Goal: Transaction & Acquisition: Register for event/course

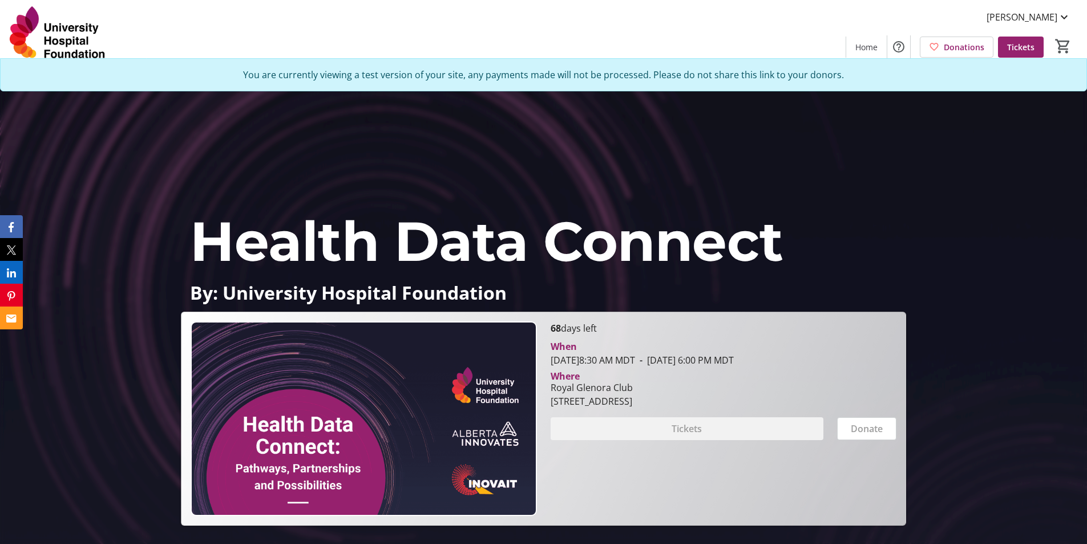
scroll to position [7, 0]
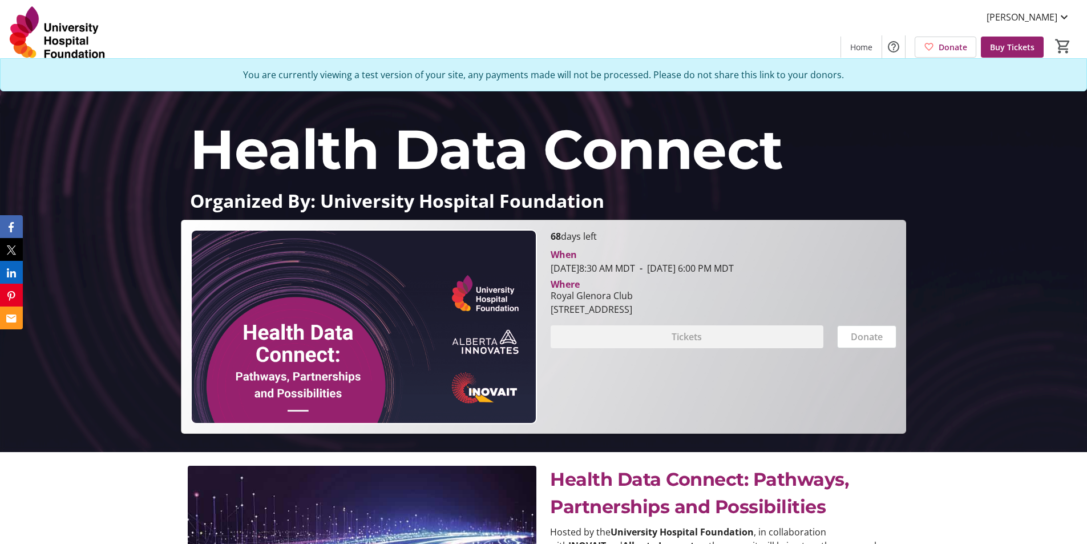
scroll to position [114, 0]
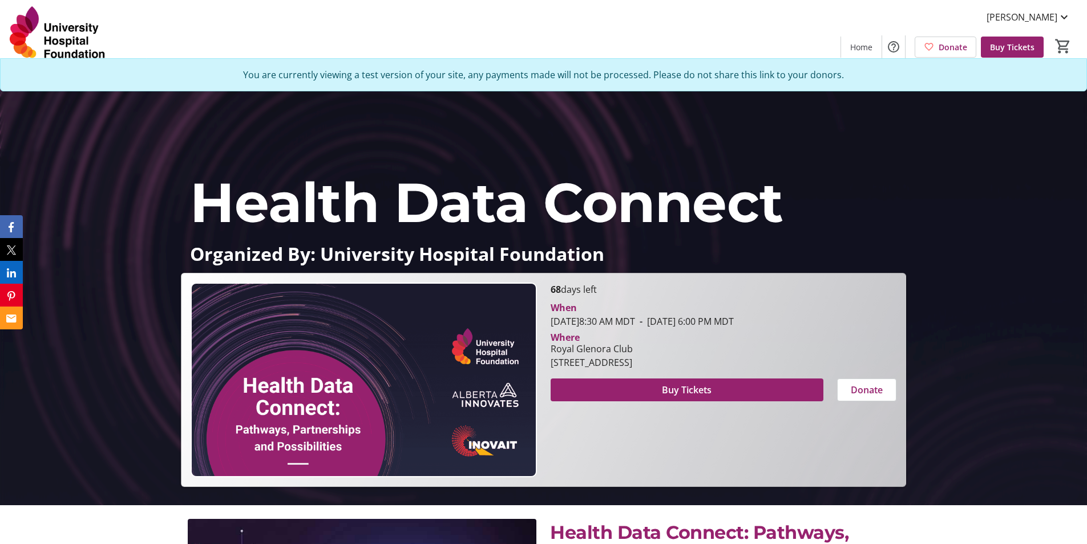
scroll to position [114, 0]
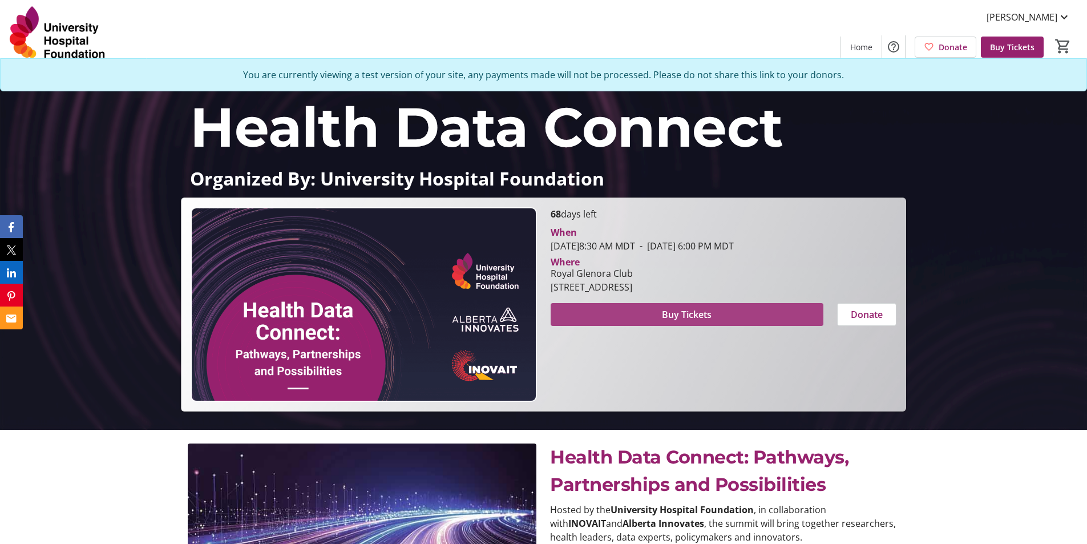
click at [696, 312] on span "Buy Tickets" at bounding box center [687, 315] width 50 height 14
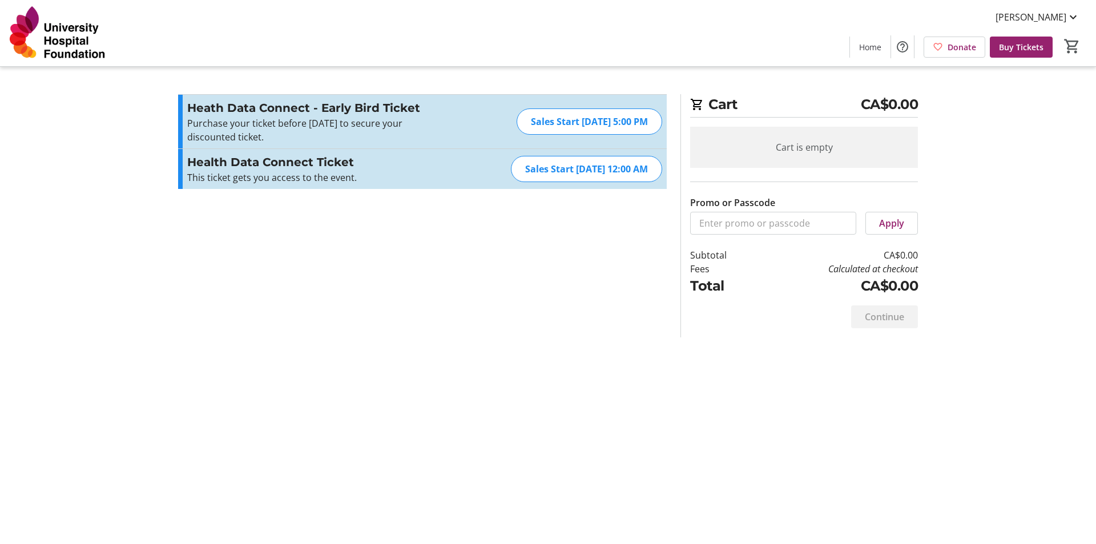
click at [580, 118] on div "Sales Start Aug 14, 2025, 5:00 PM" at bounding box center [589, 121] width 146 height 26
click at [650, 124] on mat-icon "Increment by one" at bounding box center [651, 122] width 14 height 14
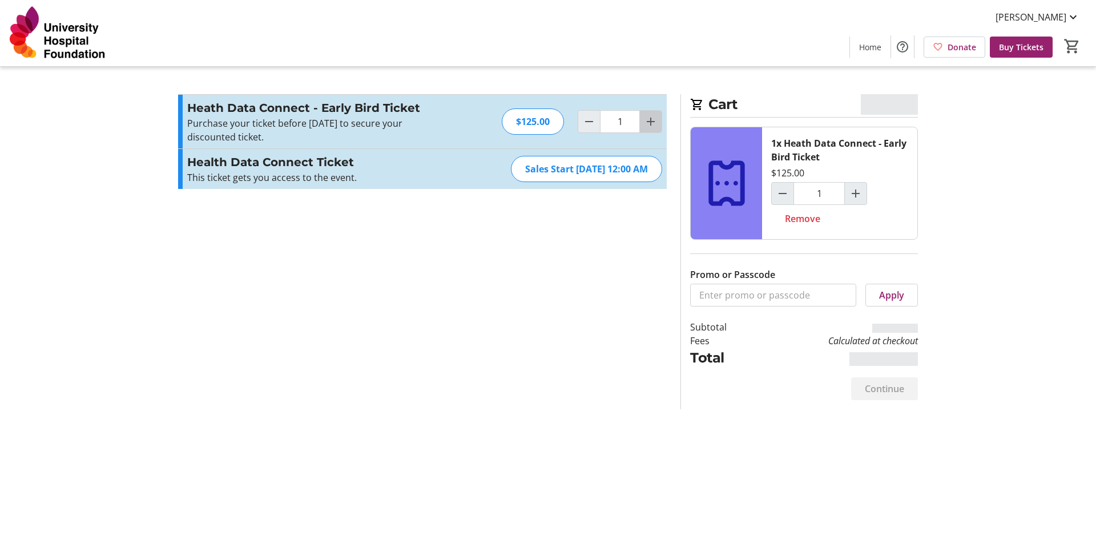
click at [652, 124] on mat-icon "Increment by one" at bounding box center [651, 122] width 14 height 14
type input "2"
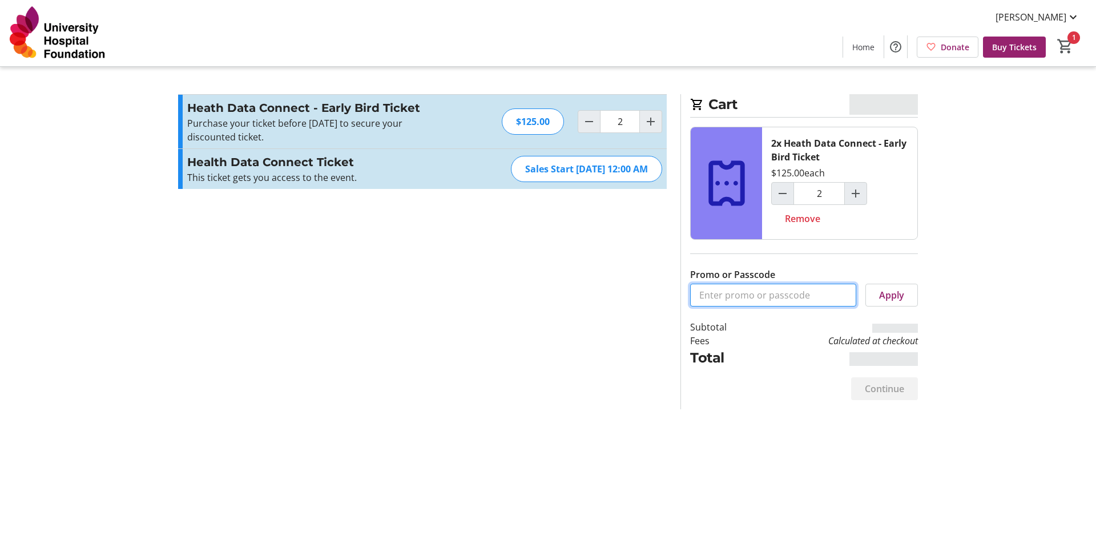
click at [754, 299] on input "Promo or Passcode" at bounding box center [773, 295] width 166 height 23
type input "D"
type input "CONNECT50"
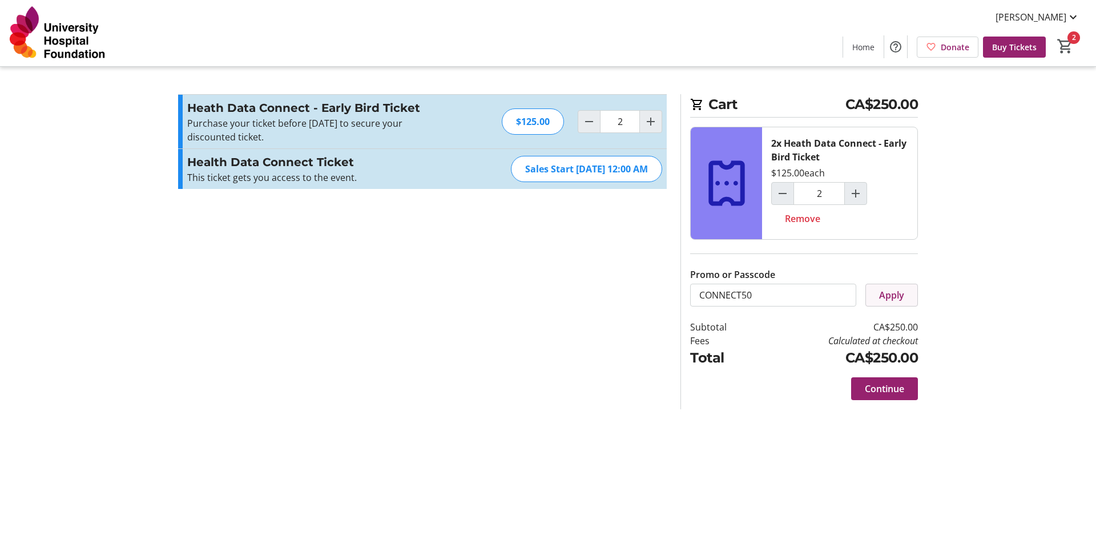
click at [906, 292] on span at bounding box center [891, 294] width 51 height 27
drag, startPoint x: 767, startPoint y: 295, endPoint x: 700, endPoint y: 298, distance: 66.8
click at [700, 298] on input "CONNECT50" at bounding box center [773, 295] width 166 height 23
click at [749, 297] on input "Promo or Passcode" at bounding box center [773, 295] width 166 height 23
click at [886, 300] on span "Apply" at bounding box center [891, 295] width 25 height 14
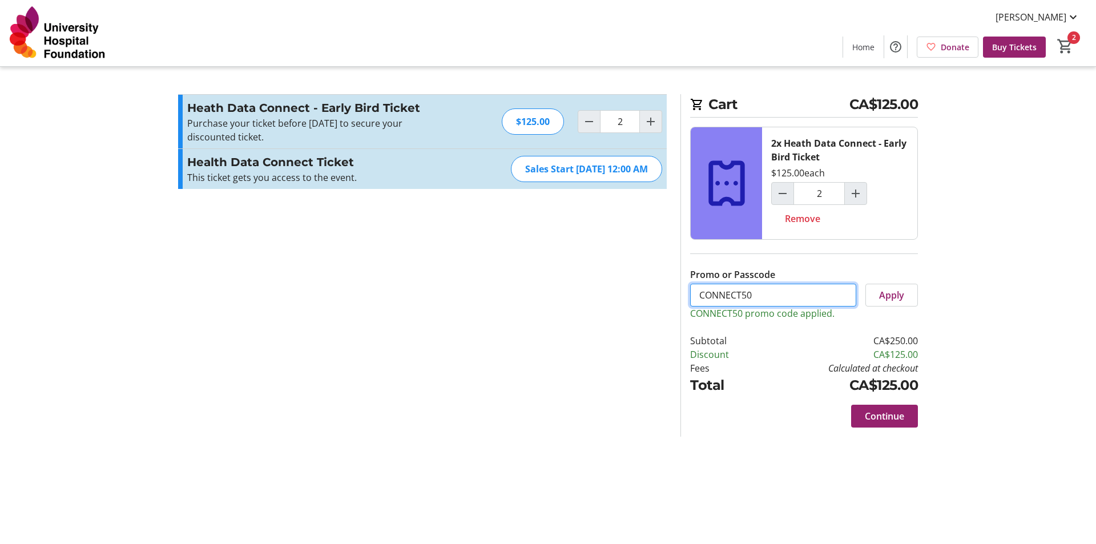
drag, startPoint x: 765, startPoint y: 294, endPoint x: 627, endPoint y: 293, distance: 138.7
click at [628, 293] on div "Promo or Passcode Apply CONNECT50 promo code applied. Heath Data Connect - Earl…" at bounding box center [547, 265] width 753 height 342
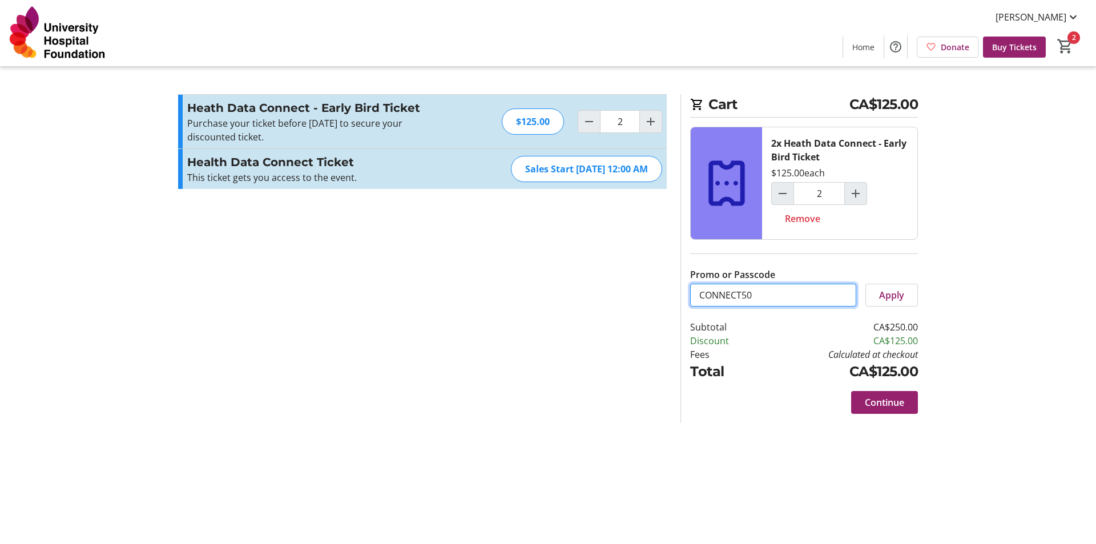
click at [753, 297] on input "CONNECT50" at bounding box center [773, 295] width 166 height 23
type input "CONNECTCOMP"
click at [888, 293] on span "Apply" at bounding box center [891, 295] width 25 height 14
drag, startPoint x: 780, startPoint y: 297, endPoint x: 620, endPoint y: 281, distance: 160.5
click at [620, 281] on div "Promo or Passcode Apply Heath Data Connect - Early Bird Ticket Purchase your ti…" at bounding box center [547, 258] width 753 height 329
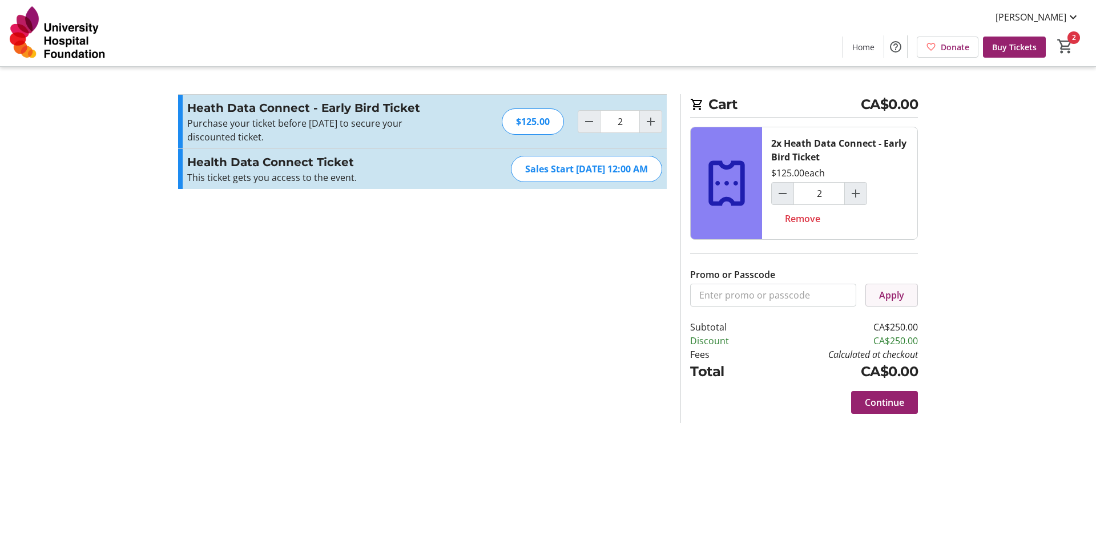
click at [900, 290] on span "Apply" at bounding box center [891, 295] width 25 height 14
click at [781, 302] on input "Promo or Passcode" at bounding box center [773, 295] width 166 height 23
click at [656, 120] on mat-icon "Increment by one" at bounding box center [651, 122] width 14 height 14
type input "3"
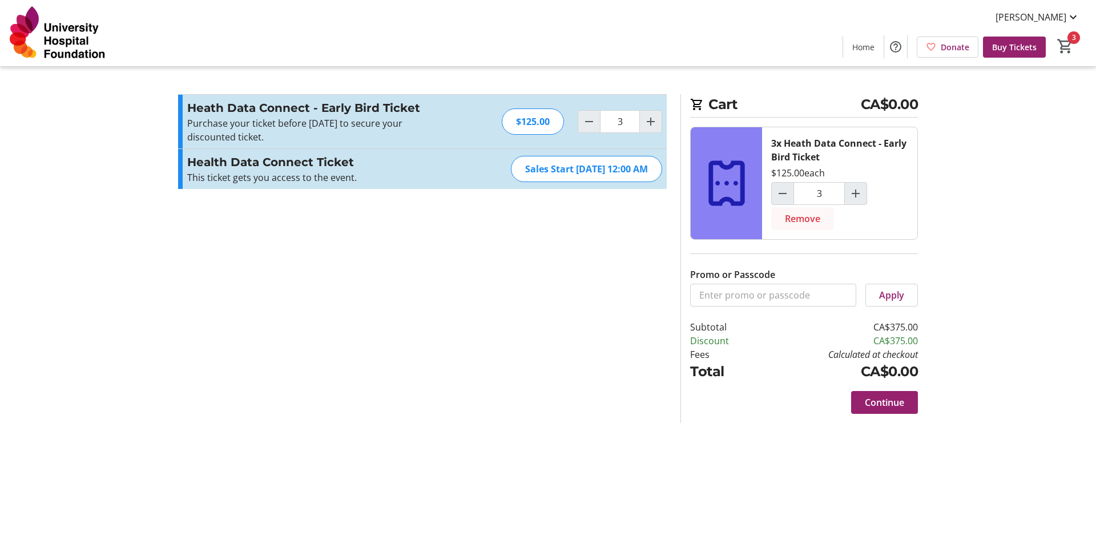
click at [800, 222] on span "Remove" at bounding box center [802, 219] width 35 height 14
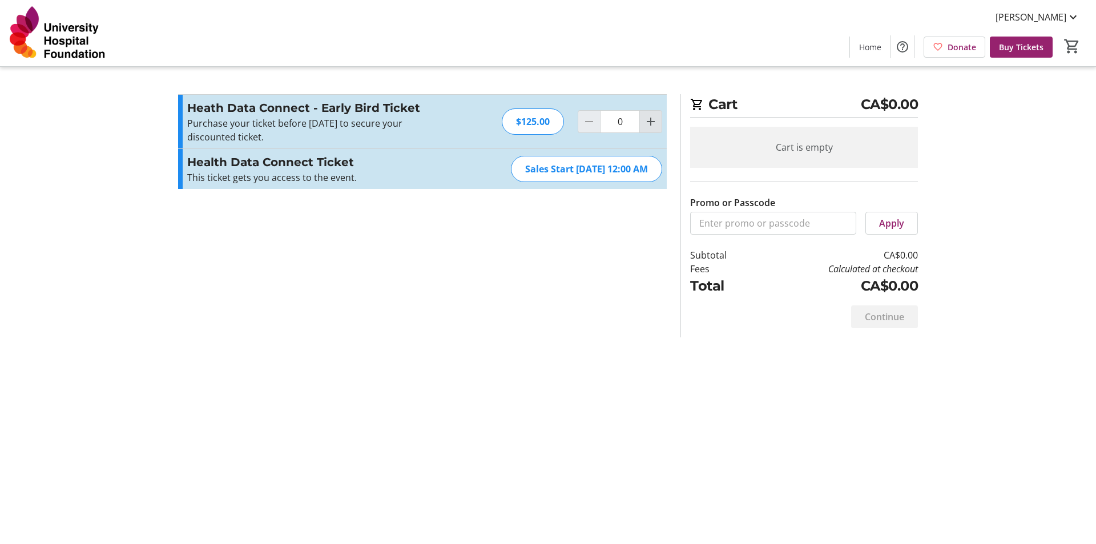
click at [651, 115] on mat-icon "Increment by one" at bounding box center [651, 122] width 14 height 14
type input "2"
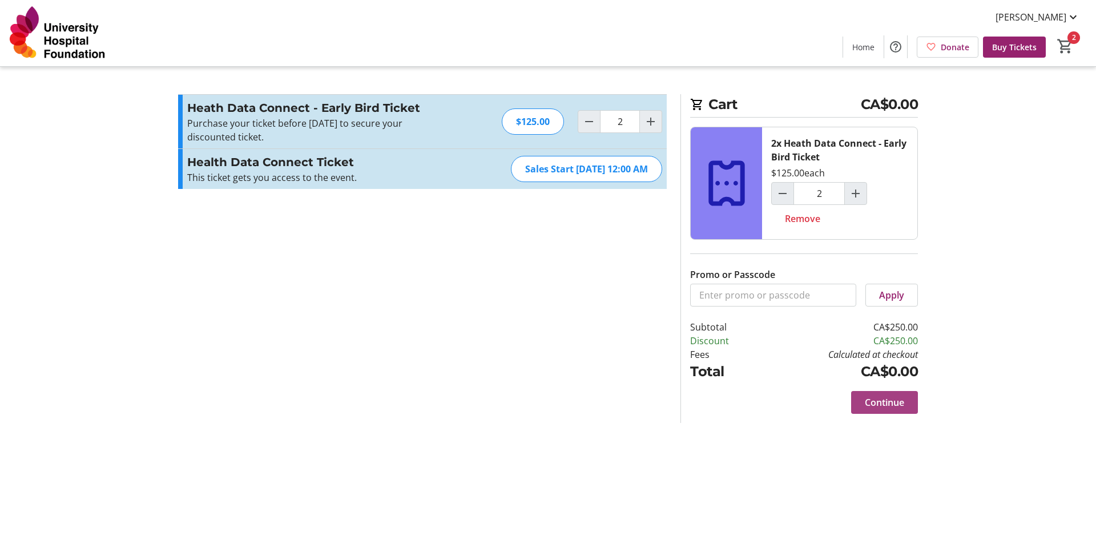
click at [865, 400] on span "Continue" at bounding box center [884, 402] width 39 height 14
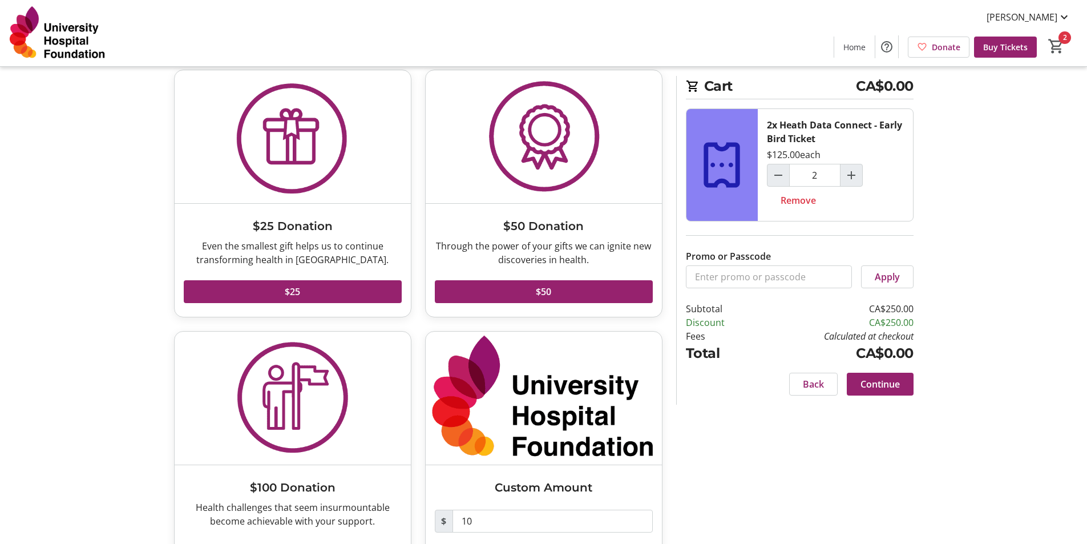
scroll to position [112, 0]
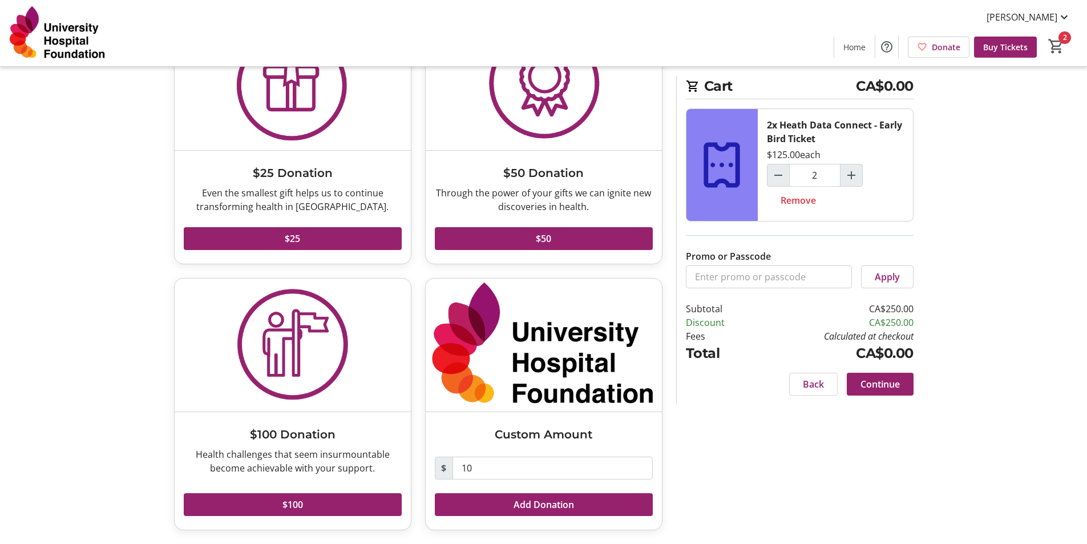
click at [988, 338] on tr-checkout-feature-upsell-ui "Cart CA$0.00 2x Heath Data Connect - Early Bird Ticket $125.00 each 2 Remove Pr…" at bounding box center [543, 216] width 1087 height 656
click at [883, 386] on span "Continue" at bounding box center [880, 384] width 39 height 14
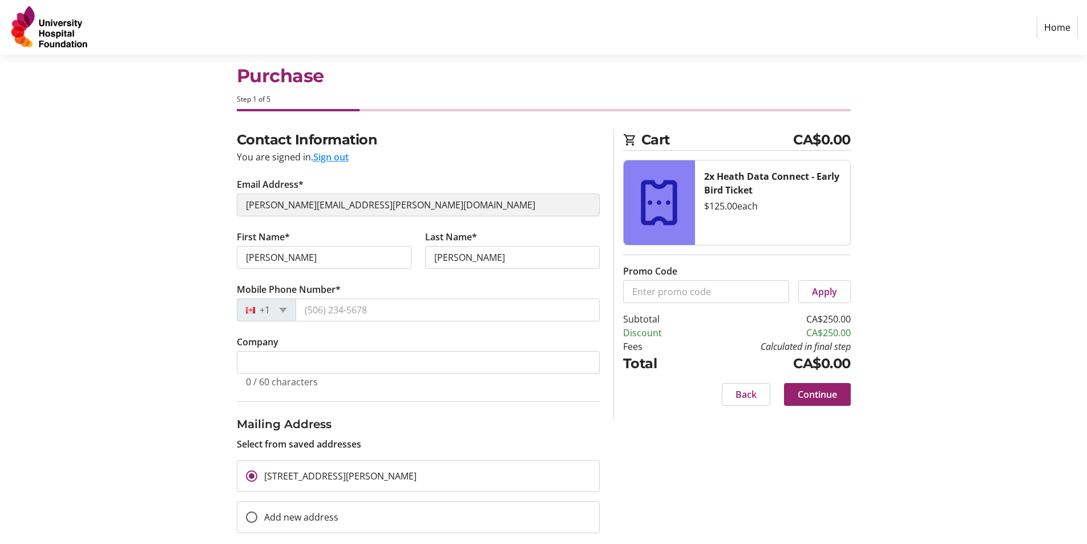
scroll to position [37, 0]
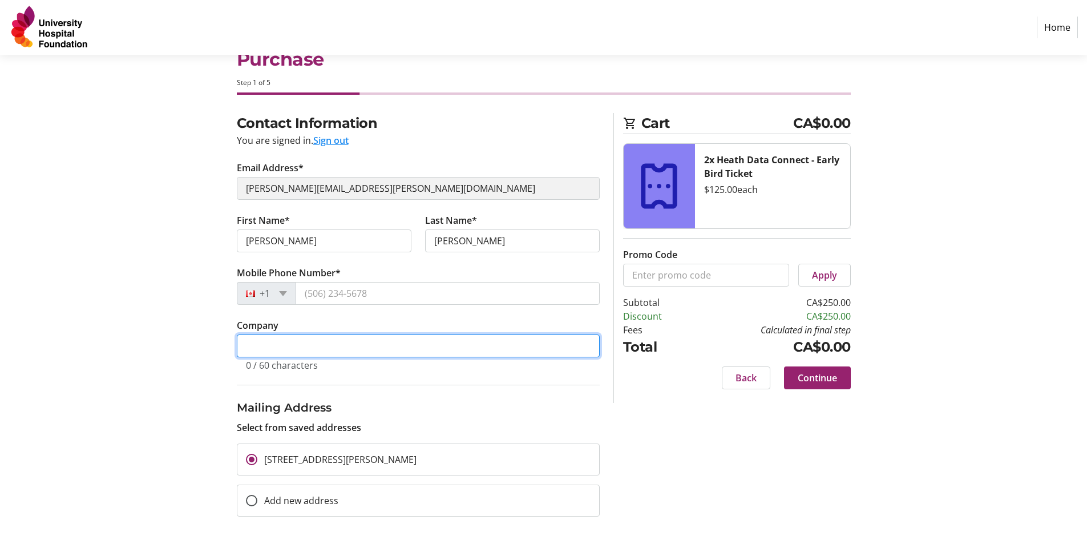
click at [288, 348] on input "Company" at bounding box center [418, 345] width 363 height 23
type input "University Hospital Foundation"
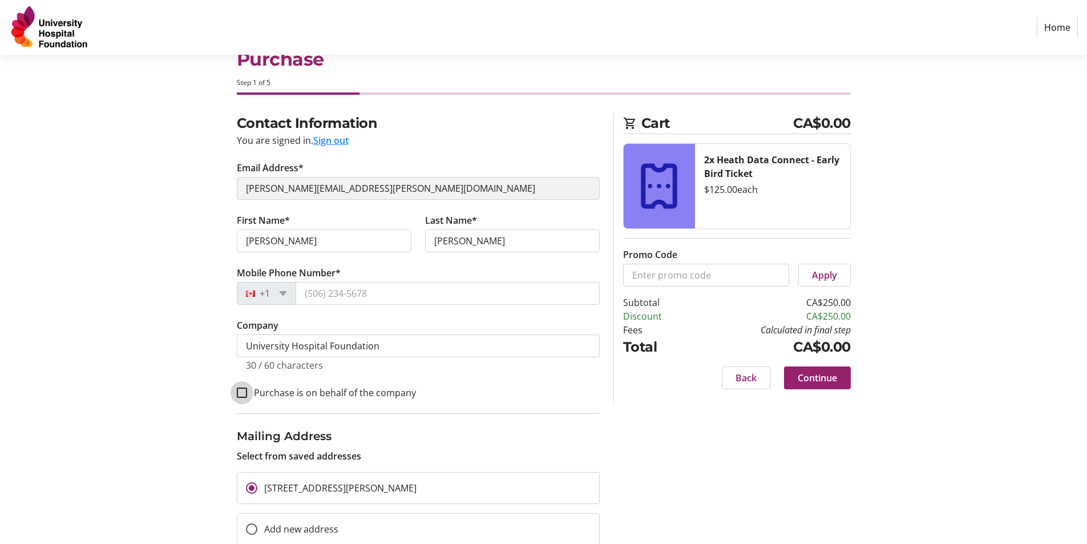
click at [242, 396] on input "Purchase is on behalf of the company" at bounding box center [242, 392] width 10 height 10
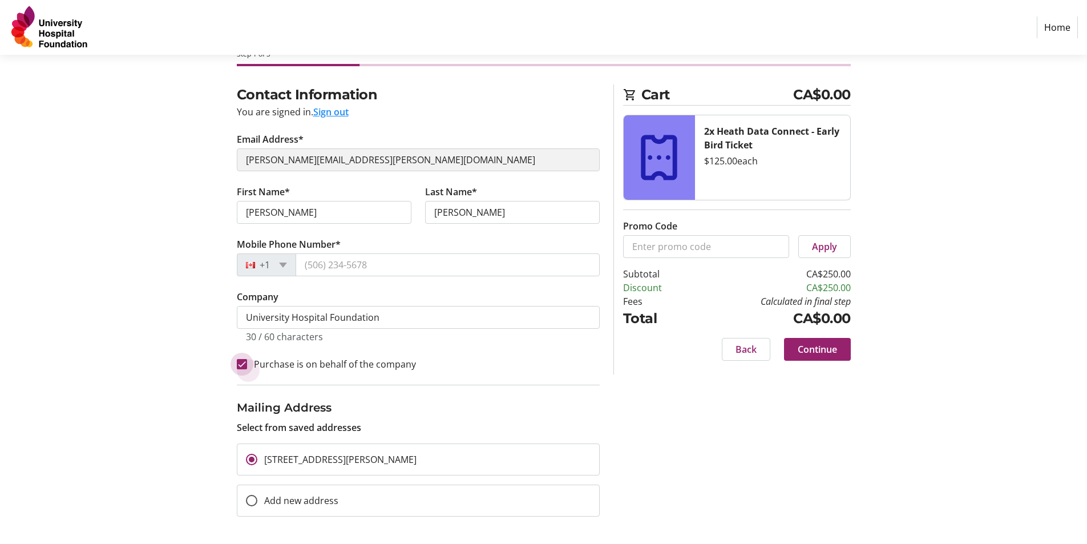
click at [238, 366] on input "Purchase is on behalf of the company" at bounding box center [242, 364] width 10 height 10
click at [245, 370] on div at bounding box center [241, 363] width 27 height 27
checkbox input "true"
click at [826, 352] on span "Continue" at bounding box center [817, 349] width 39 height 14
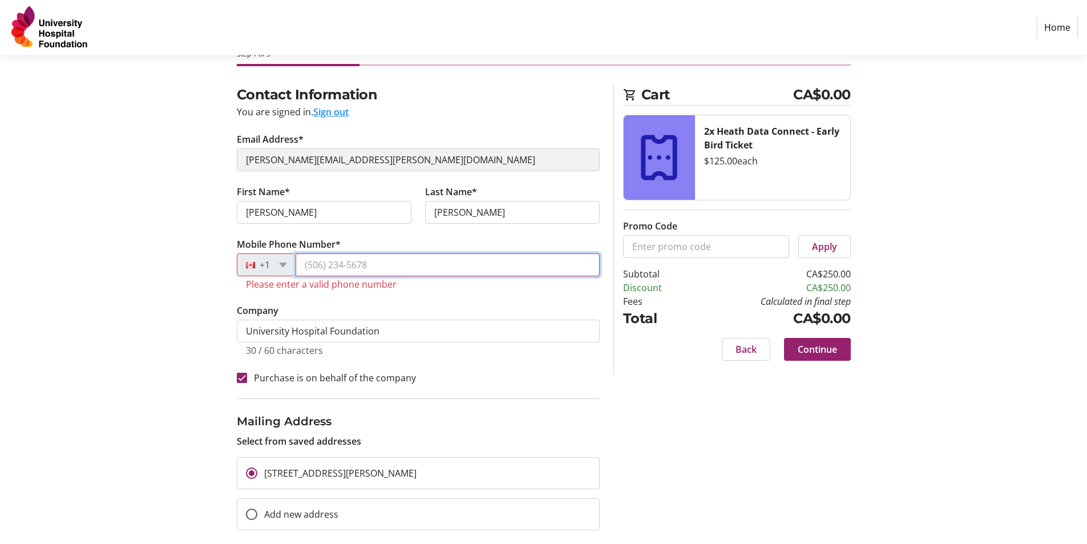
click at [345, 264] on input "Mobile Phone Number*" at bounding box center [448, 264] width 304 height 23
type input "(587) 710-4332"
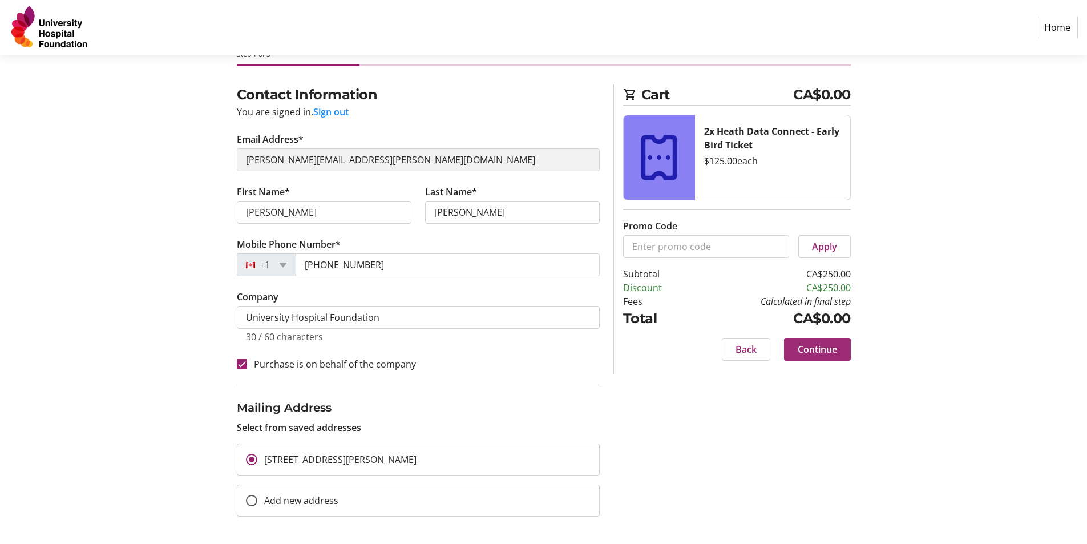
click at [821, 354] on span "Continue" at bounding box center [817, 349] width 39 height 14
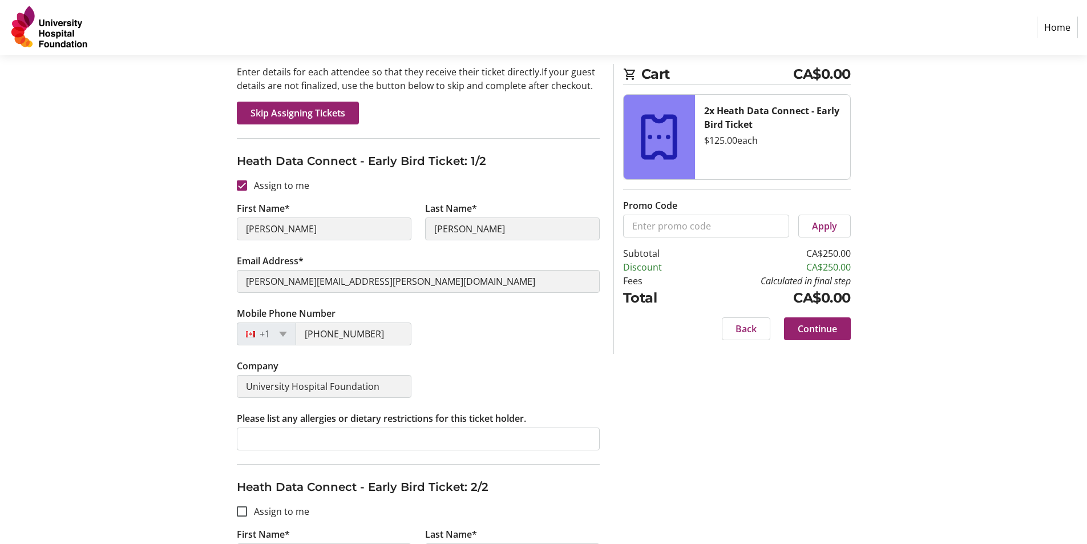
scroll to position [171, 0]
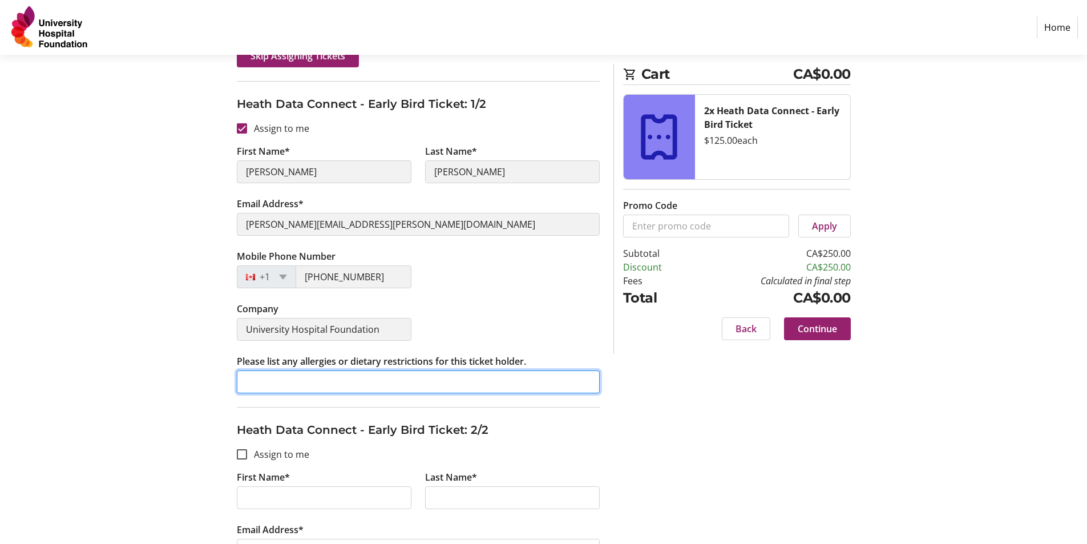
click at [296, 386] on input "Please list any allergies or dietary restrictions for this ticket holder." at bounding box center [418, 381] width 363 height 23
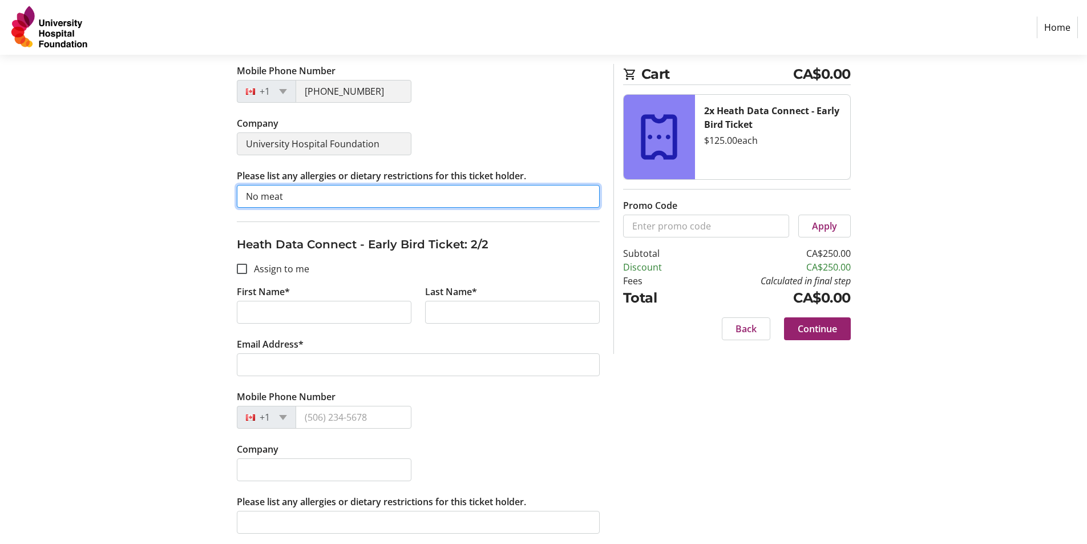
scroll to position [360, 0]
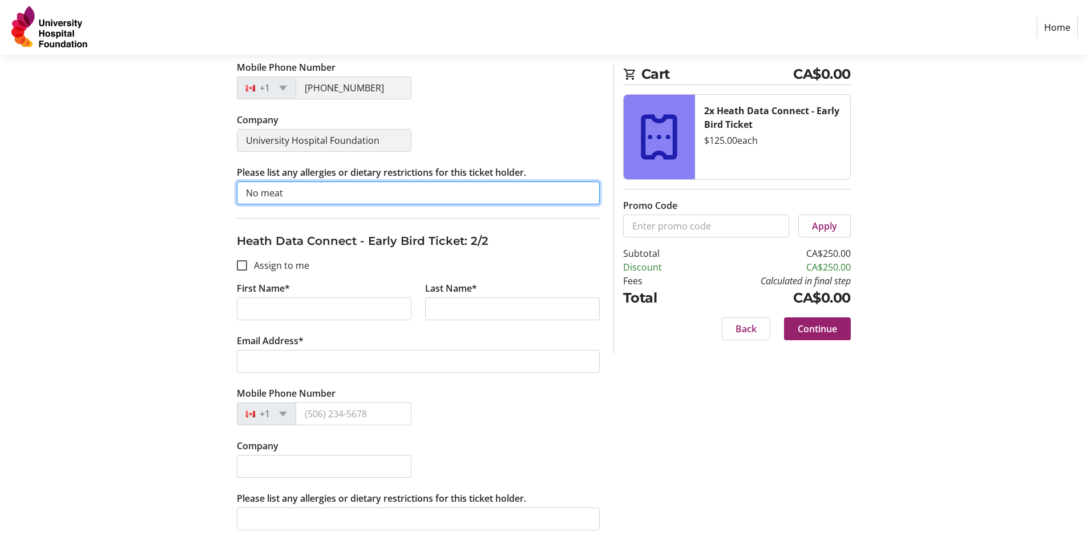
type input "No meat"
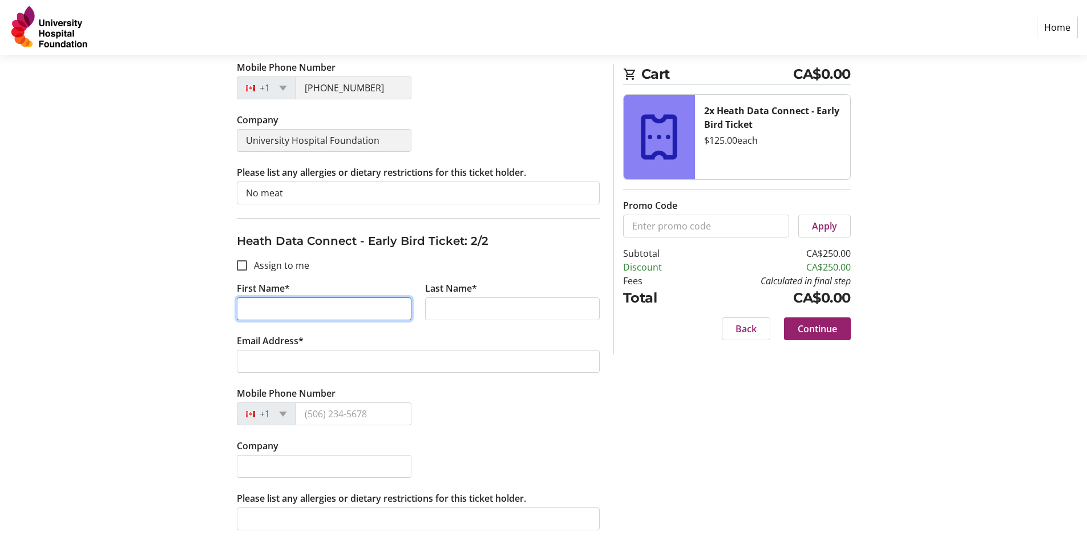
click at [366, 313] on input "First Name*" at bounding box center [324, 308] width 175 height 23
type input "Jillian"
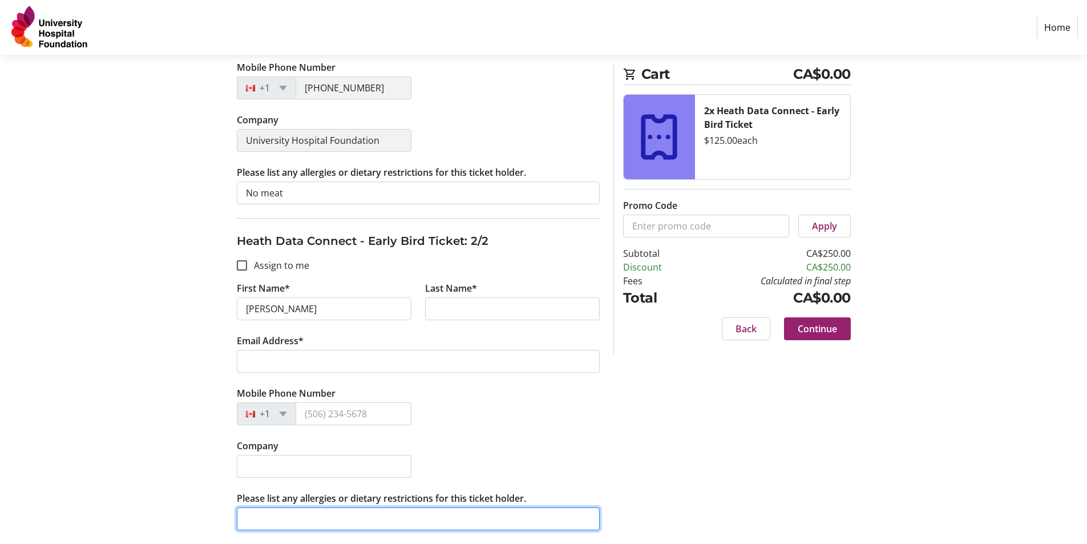
click at [301, 512] on input "Please list any allergies or dietary restrictions for this ticket holder." at bounding box center [418, 518] width 363 height 23
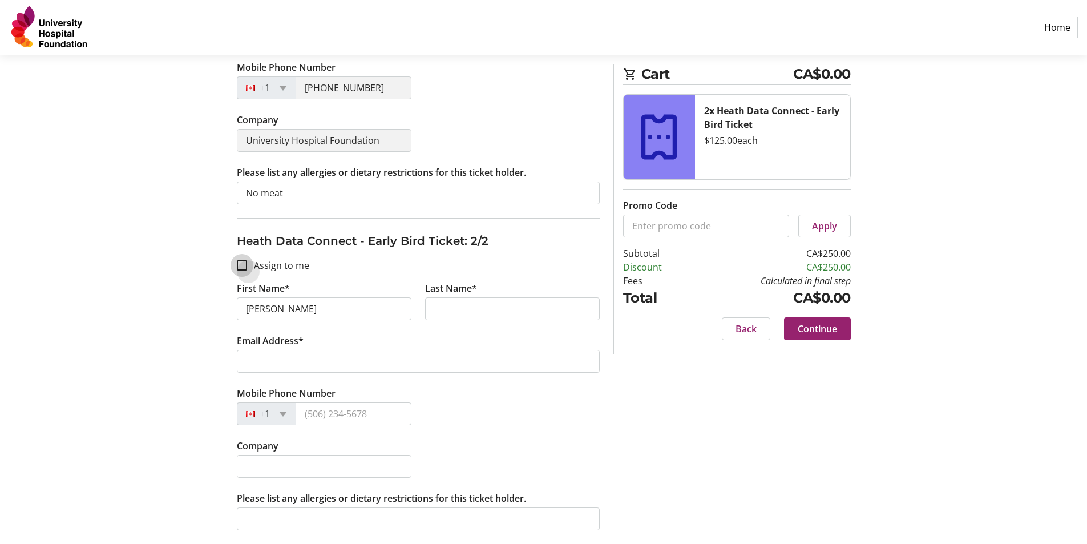
click at [239, 268] on input "Assign to me" at bounding box center [242, 265] width 10 height 10
checkbox input "true"
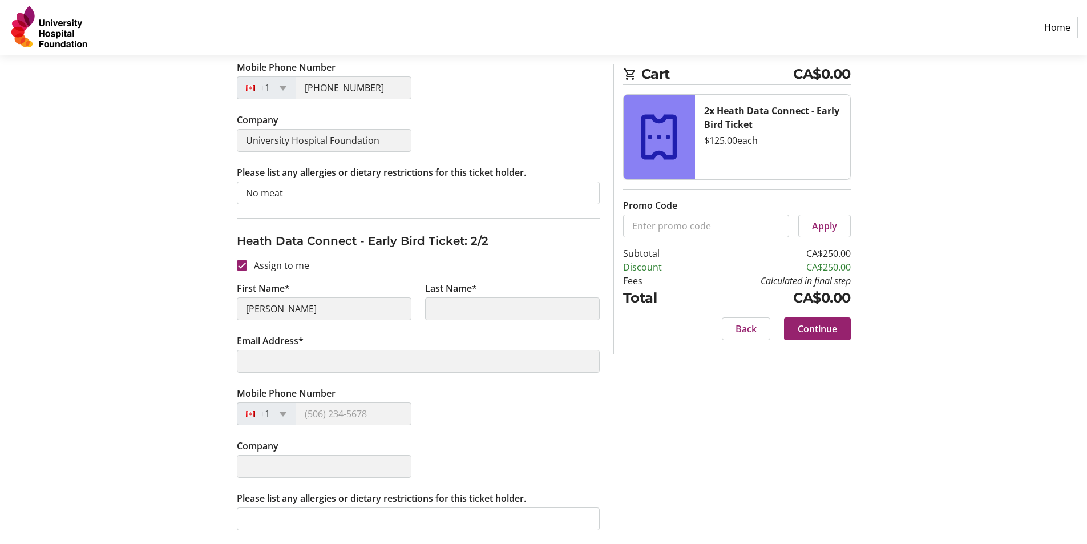
type input "Emily"
type input "Pavelich"
type input "emily.pavelich@givetouhf.ca"
type input "(587) 710-4332"
type input "University Hospital Foundation"
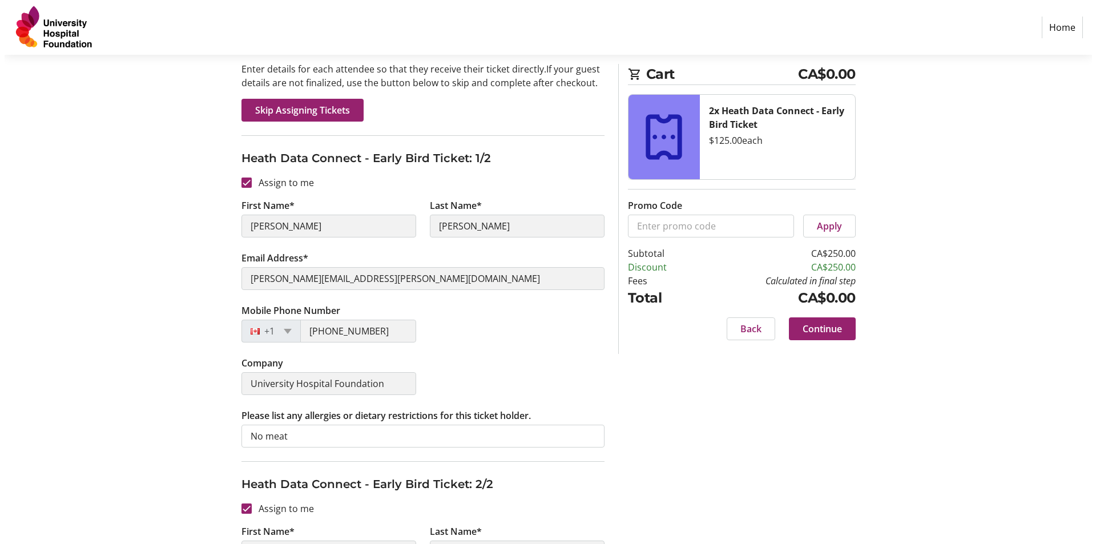
scroll to position [0, 0]
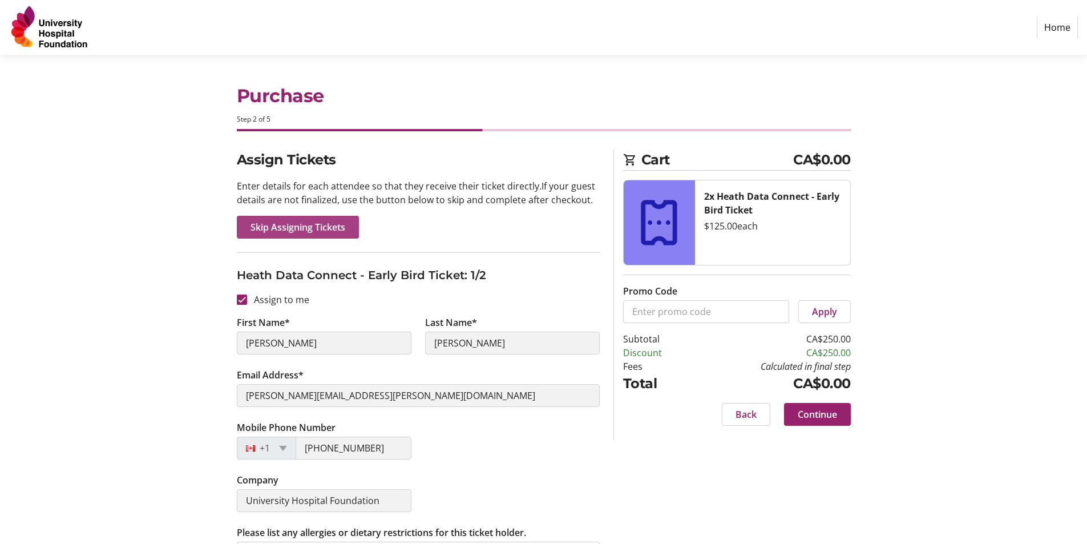
click at [264, 232] on span "Skip Assigning Tickets" at bounding box center [298, 227] width 95 height 14
